Goal: Information Seeking & Learning: Check status

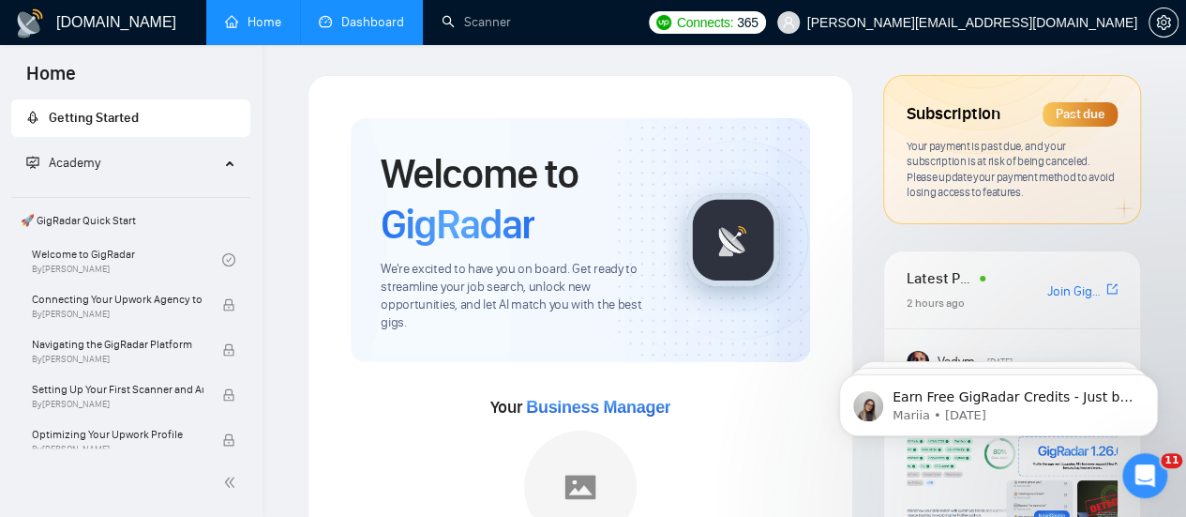
click at [362, 30] on link "Dashboard" at bounding box center [361, 22] width 85 height 16
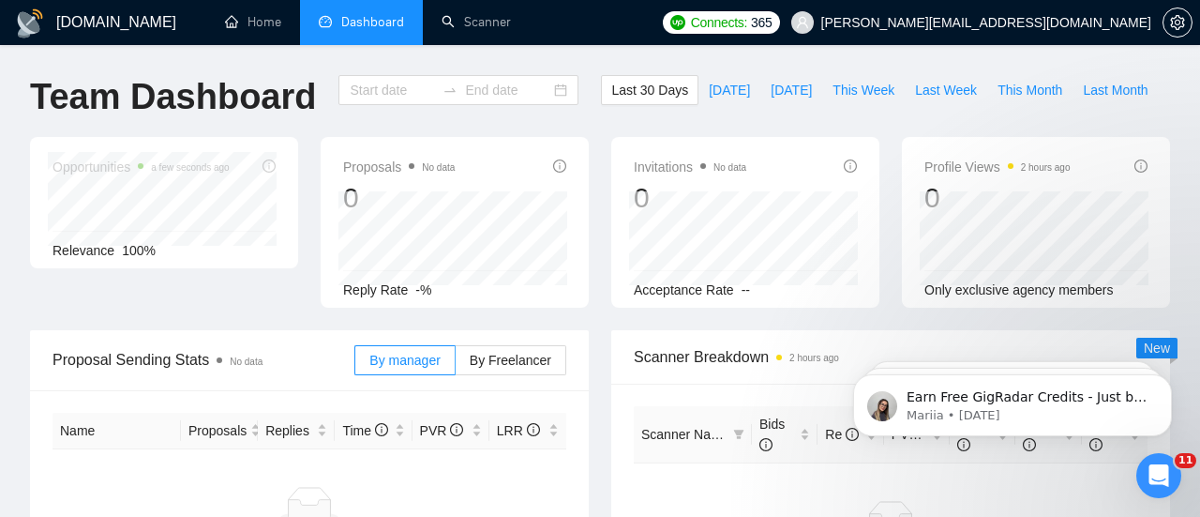
type input "[DATE]"
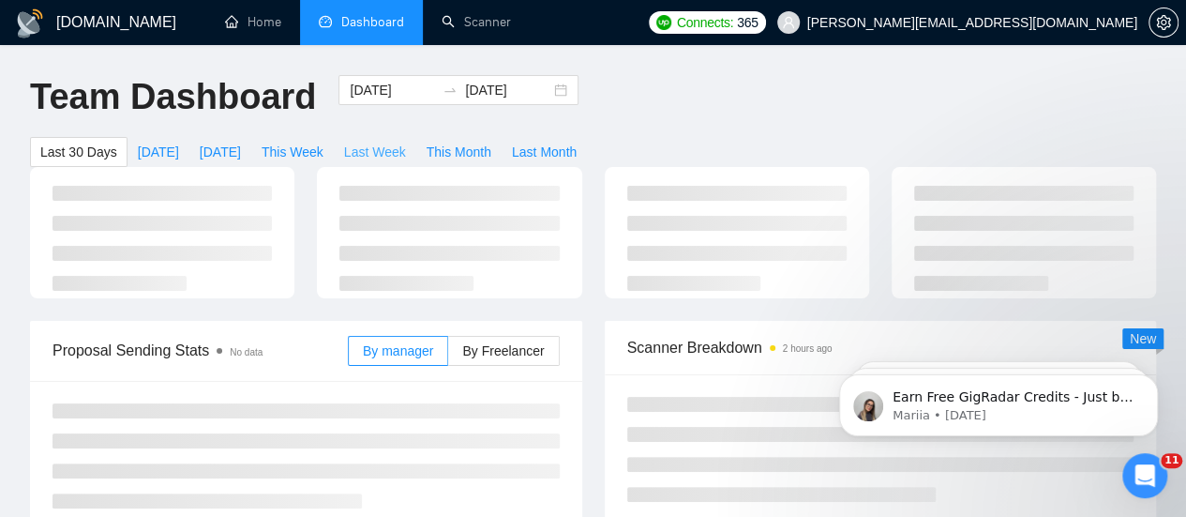
click at [406, 142] on span "Last Week" at bounding box center [375, 152] width 62 height 21
type input "[DATE]"
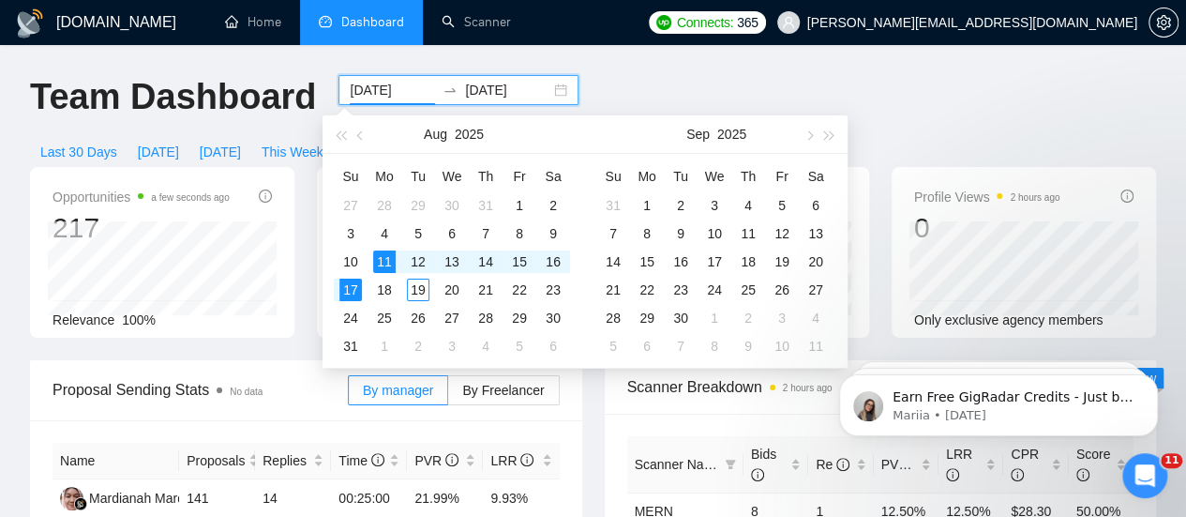
drag, startPoint x: 401, startPoint y: 89, endPoint x: 328, endPoint y: 92, distance: 73.2
click at [338, 92] on div "[DATE] [DATE]" at bounding box center [458, 90] width 240 height 30
click at [306, 327] on div "Opportunities a few seconds ago 217 Relevance 100% Proposals No data 141 Reply …" at bounding box center [593, 263] width 1149 height 193
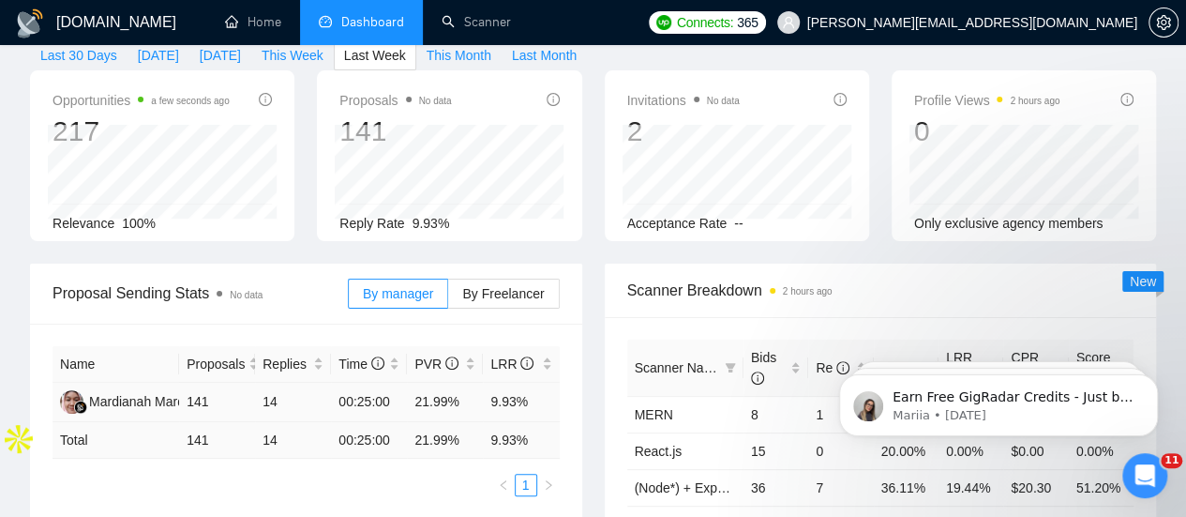
scroll to position [98, 0]
click at [506, 285] on span "By Freelancer" at bounding box center [503, 292] width 82 height 15
click at [448, 297] on input "By Freelancer" at bounding box center [448, 297] width 0 height 0
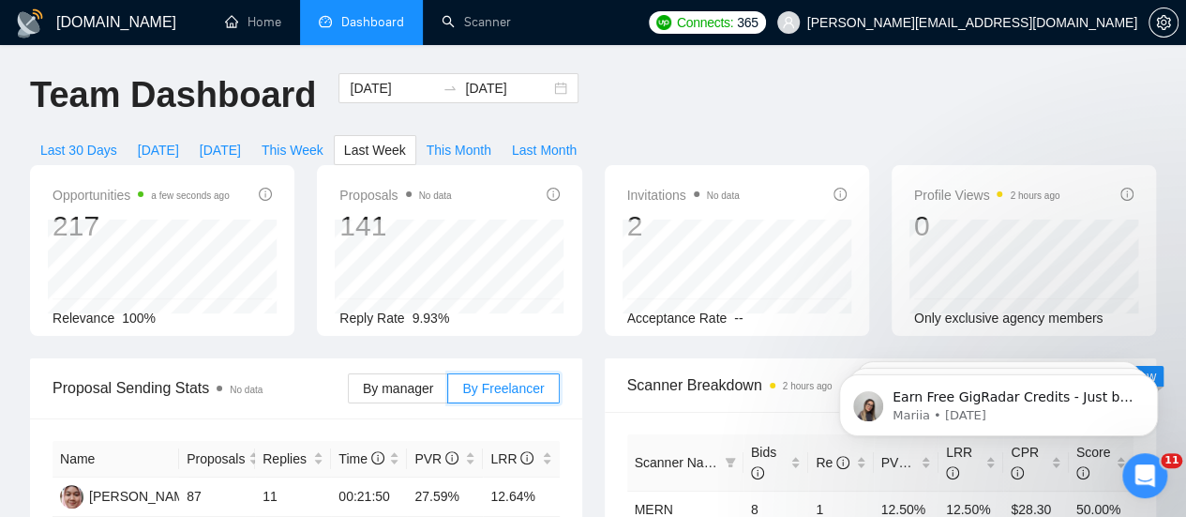
scroll to position [0, 0]
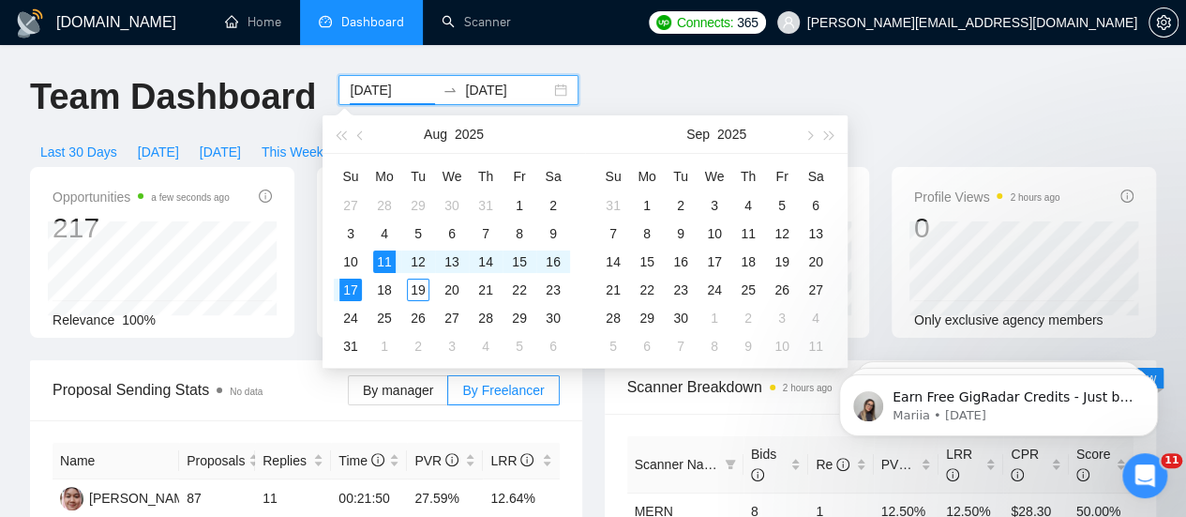
drag, startPoint x: 399, startPoint y: 90, endPoint x: 320, endPoint y: 99, distance: 80.2
click at [327, 99] on div "[DATE] [DATE]" at bounding box center [458, 106] width 263 height 62
type input "[DATE]"
drag, startPoint x: 517, startPoint y: 90, endPoint x: 450, endPoint y: 89, distance: 66.6
click at [465, 89] on input "[DATE]" at bounding box center [507, 90] width 85 height 21
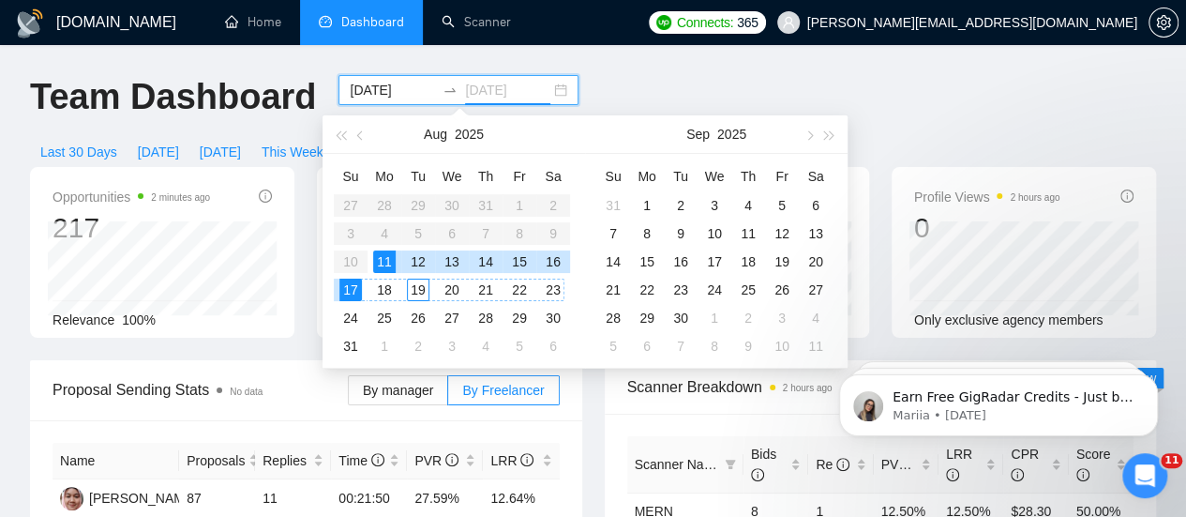
type input "[DATE]"
click at [304, 228] on div "Opportunities 2 minutes ago 217 Relevance 100%" at bounding box center [162, 252] width 287 height 171
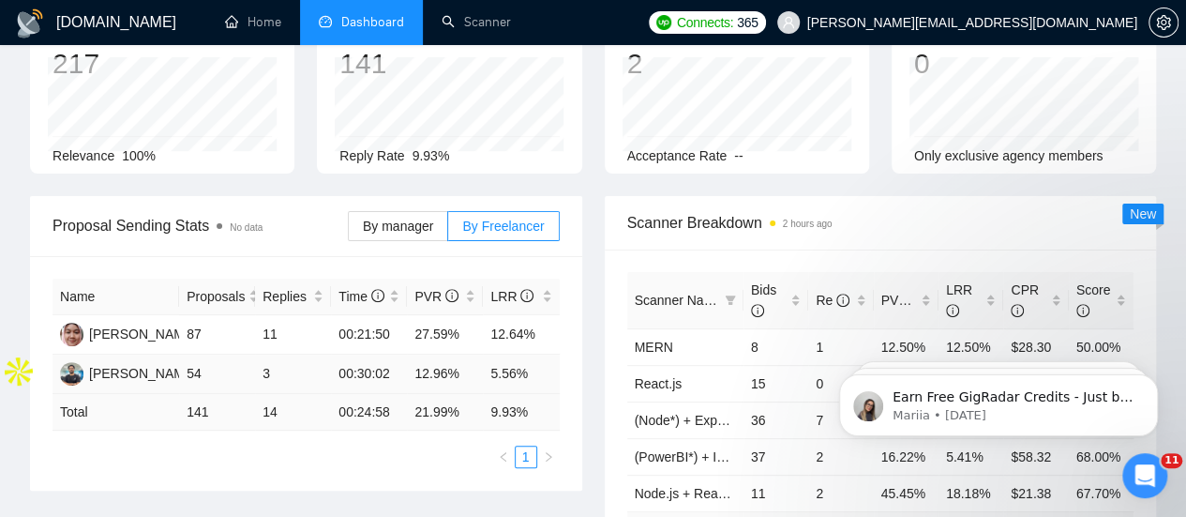
scroll to position [165, 0]
drag, startPoint x: 413, startPoint y: 301, endPoint x: 469, endPoint y: 299, distance: 55.4
click at [469, 314] on td "27.59%" at bounding box center [445, 333] width 76 height 39
copy td "27.59%"
drag, startPoint x: 418, startPoint y: 344, endPoint x: 454, endPoint y: 341, distance: 35.7
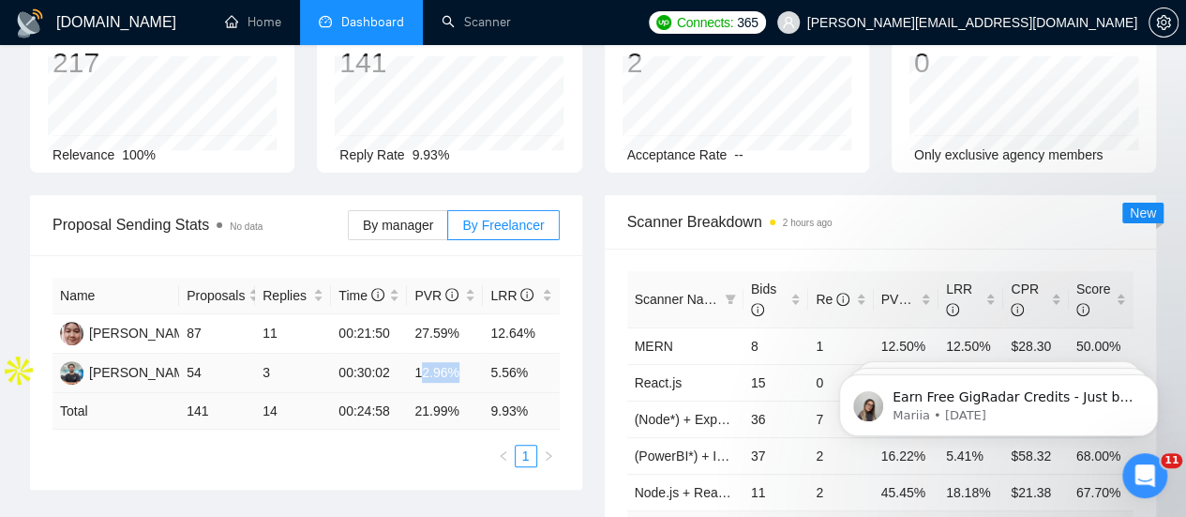
click at [454, 353] on td "12.96%" at bounding box center [445, 372] width 76 height 39
drag, startPoint x: 413, startPoint y: 342, endPoint x: 460, endPoint y: 343, distance: 47.8
click at [460, 353] on td "12.96%" at bounding box center [445, 372] width 76 height 39
copy td "12.96%"
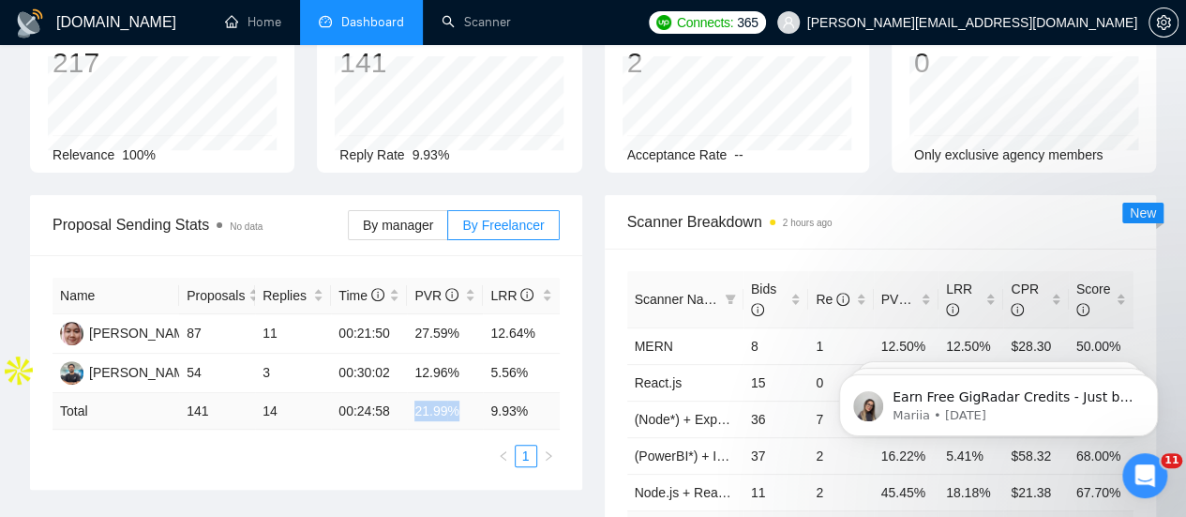
drag, startPoint x: 413, startPoint y: 382, endPoint x: 465, endPoint y: 385, distance: 52.6
click at [465, 393] on td "21.99 %" at bounding box center [445, 411] width 76 height 37
copy td "21.99 %"
drag, startPoint x: 486, startPoint y: 301, endPoint x: 541, endPoint y: 305, distance: 55.4
click at [541, 314] on td "12.64%" at bounding box center [521, 333] width 76 height 39
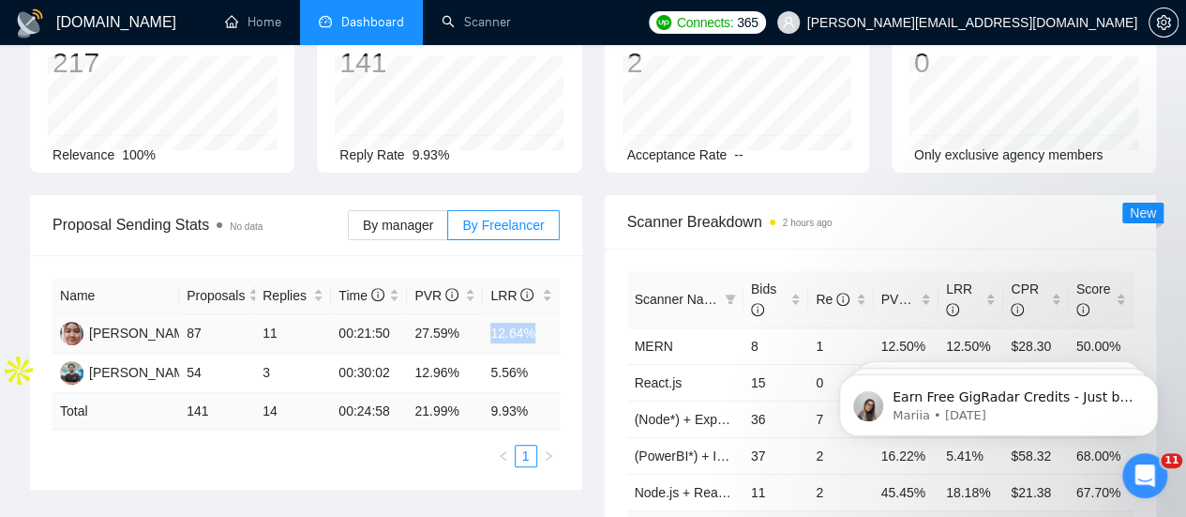
copy td "12.64%"
drag, startPoint x: 490, startPoint y: 339, endPoint x: 529, endPoint y: 343, distance: 38.6
click at [529, 353] on td "5.56%" at bounding box center [521, 372] width 76 height 39
copy td "5.56%"
drag, startPoint x: 488, startPoint y: 382, endPoint x: 546, endPoint y: 376, distance: 58.4
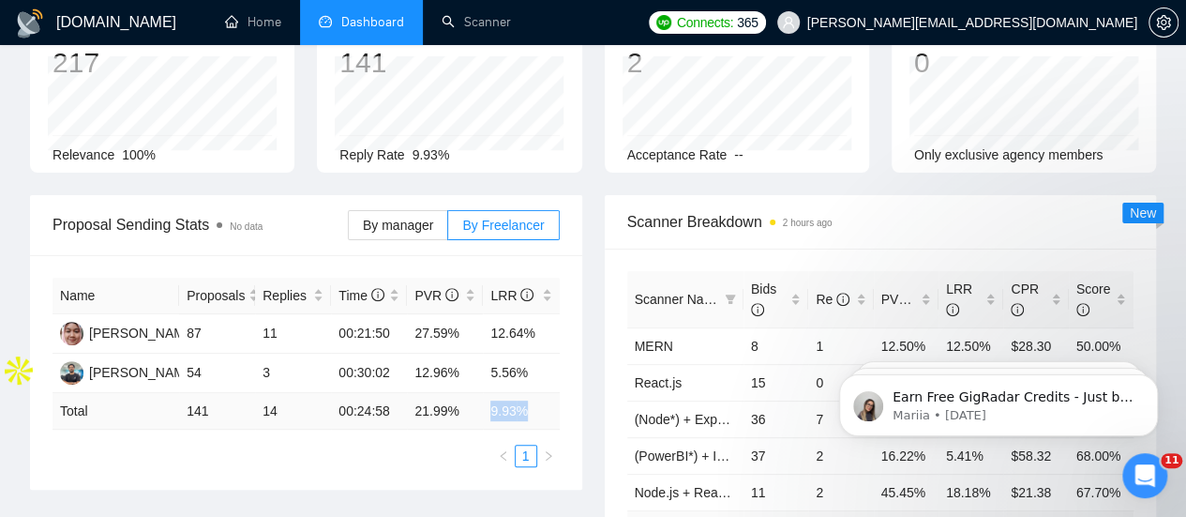
click at [546, 393] on td "9.93 %" at bounding box center [521, 411] width 76 height 37
copy td "9.93 %"
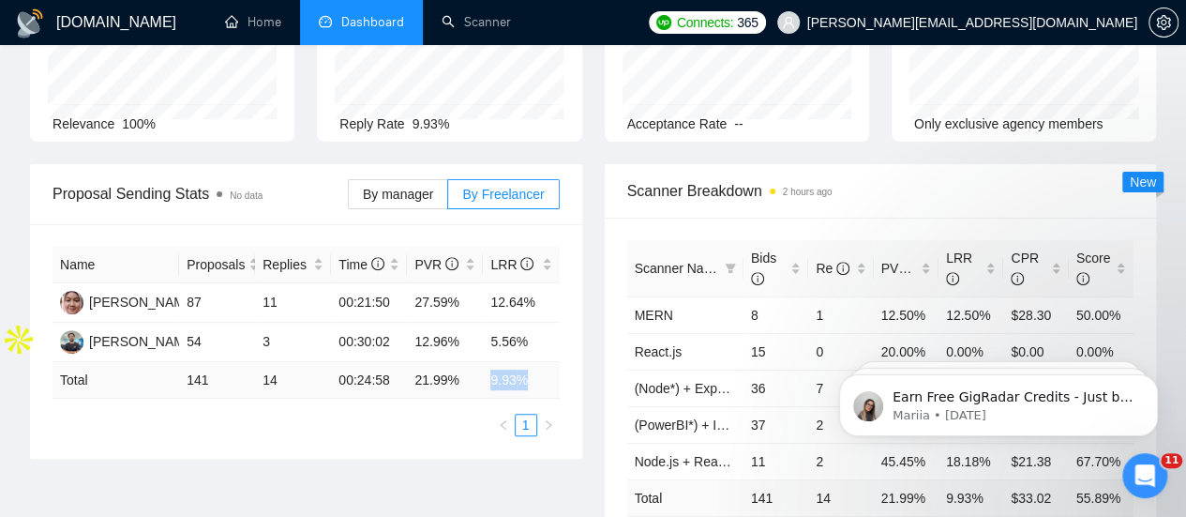
scroll to position [197, 0]
drag, startPoint x: 261, startPoint y: 269, endPoint x: 284, endPoint y: 271, distance: 23.5
click at [284, 282] on td "11" at bounding box center [293, 301] width 76 height 39
copy td "11"
